Goal: Navigation & Orientation: Find specific page/section

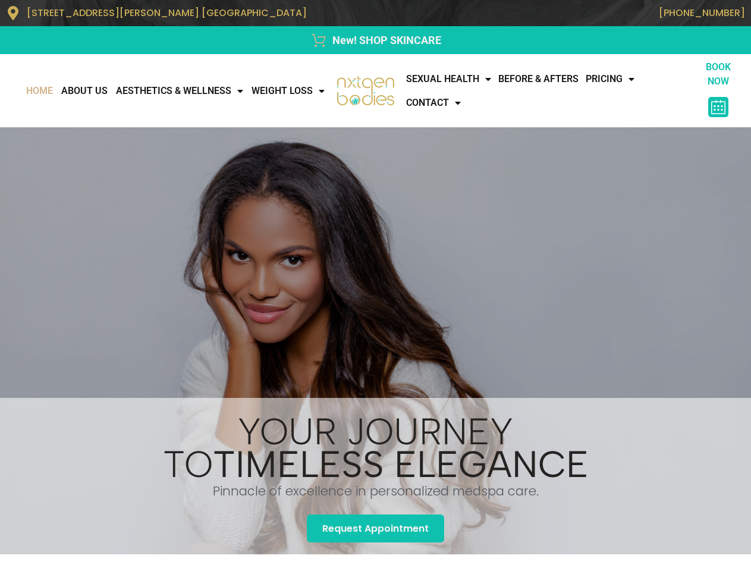
click at [375, 285] on div "Excellence in personalized Care Elevating Beauty, Reviving Confidence. Request …" at bounding box center [375, 340] width 751 height 427
click at [167, 91] on ul "Home About Us AESTHETICS & WELLNESS All Services BOTOX/FILLERS FACIAL TREATMENT…" at bounding box center [175, 91] width 307 height 24
click at [247, 79] on link "AESTHETICS & WELLNESS" at bounding box center [180, 91] width 136 height 24
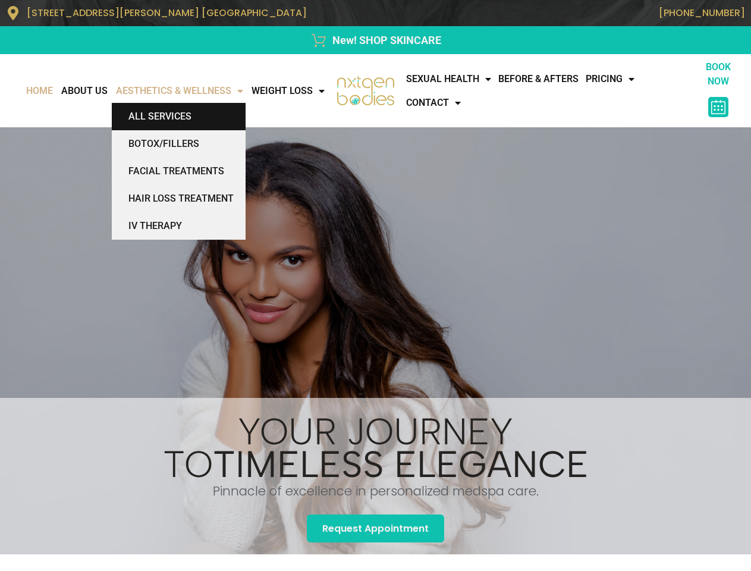
click at [245, 103] on link "All Services" at bounding box center [179, 116] width 134 height 27
click at [549, 91] on ul "Sexual Health [MEDICAL_DATA] Replacement Therapy Sexual Performance Before & Af…" at bounding box center [549, 91] width 294 height 48
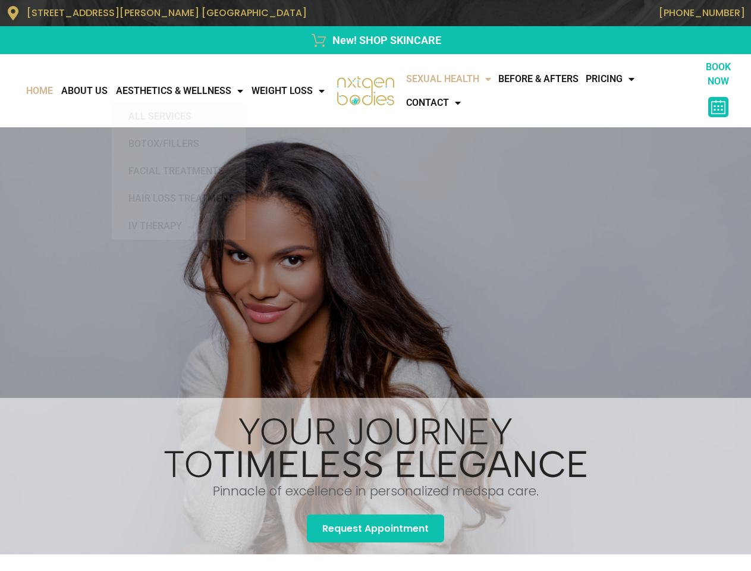
click at [451, 79] on link "Sexual Health" at bounding box center [448, 79] width 92 height 24
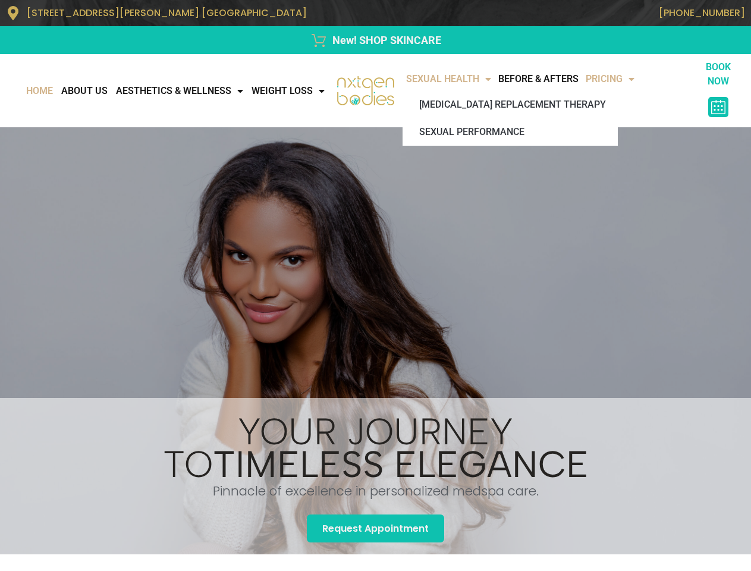
click at [626, 79] on link "Pricing" at bounding box center [610, 79] width 56 height 24
